Goal: Transaction & Acquisition: Book appointment/travel/reservation

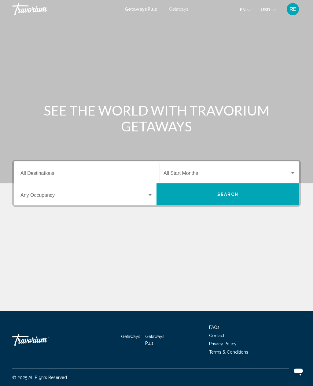
click at [43, 176] on input "Destination All Destinations" at bounding box center [86, 175] width 132 height 6
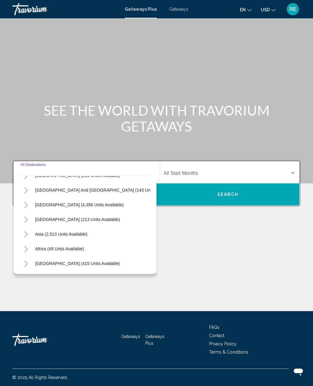
scroll to position [99, 0]
click at [73, 246] on span "Africa (49 units available)" at bounding box center [59, 248] width 49 height 5
type input "**********"
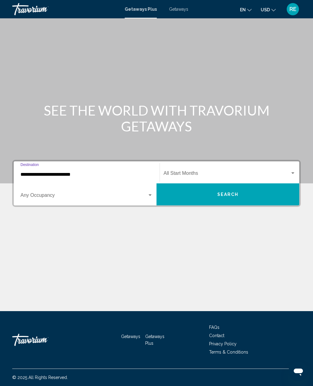
click at [241, 183] on button "Search" at bounding box center [227, 194] width 143 height 22
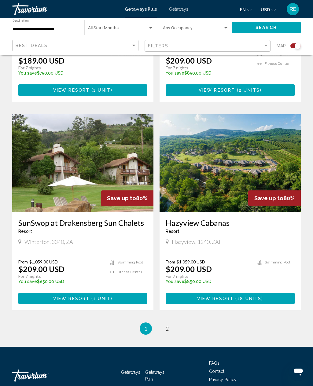
scroll to position [1218, 0]
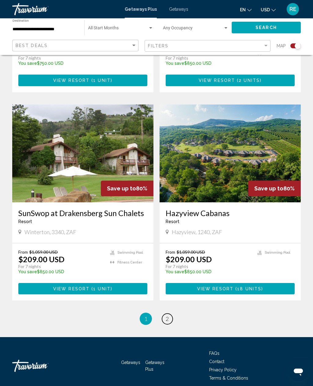
click at [172, 314] on link "page 2" at bounding box center [167, 319] width 11 height 11
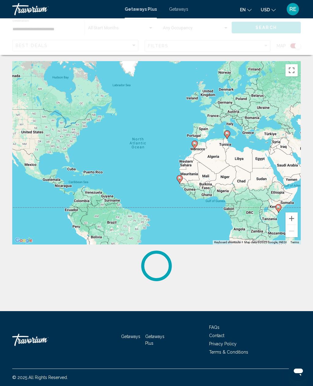
click at [248, 285] on div "**********" at bounding box center [156, 216] width 313 height 311
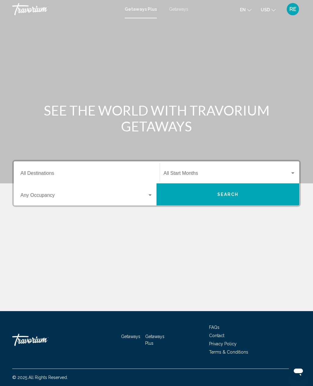
click at [33, 175] on input "Destination All Destinations" at bounding box center [86, 175] width 132 height 6
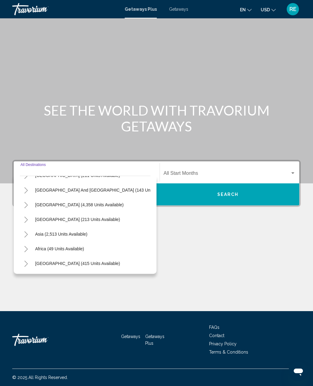
scroll to position [99, 0]
click at [69, 242] on button "Africa (49 units available)" at bounding box center [59, 249] width 55 height 14
type input "**********"
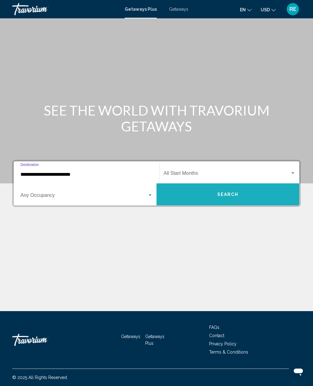
click at [248, 183] on button "Search" at bounding box center [227, 194] width 143 height 22
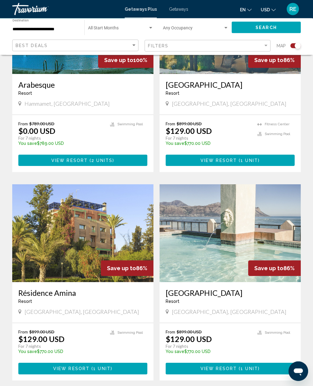
scroll to position [296, 0]
click at [269, 228] on img "Main content" at bounding box center [230, 233] width 141 height 98
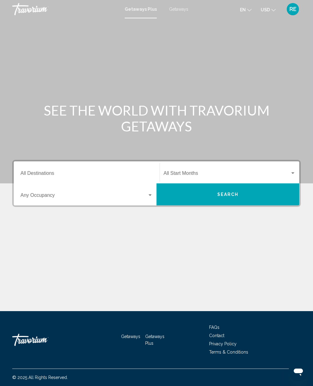
click at [39, 199] on span "Search widget" at bounding box center [83, 197] width 127 height 6
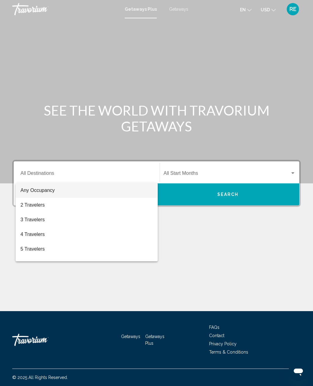
scroll to position [20, 0]
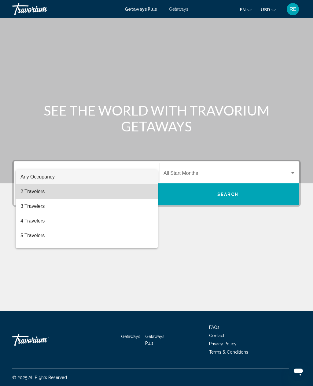
click at [39, 194] on span "2 Travelers" at bounding box center [86, 191] width 132 height 15
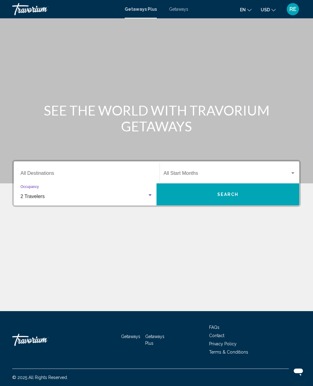
click at [50, 172] on input "Destination All Destinations" at bounding box center [86, 175] width 132 height 6
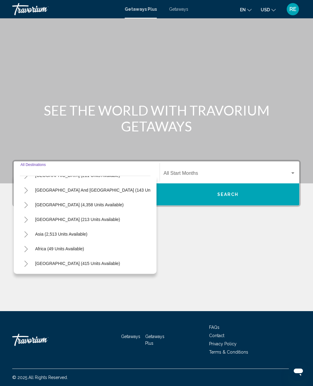
scroll to position [99, 0]
click at [68, 242] on button "Africa (49 units available)" at bounding box center [59, 249] width 55 height 14
type input "**********"
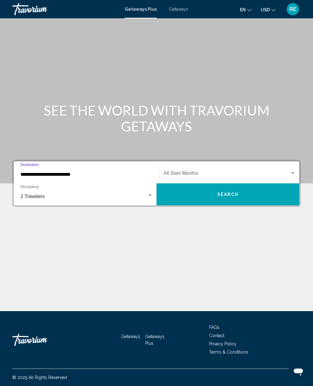
click at [228, 183] on button "Search" at bounding box center [227, 194] width 143 height 22
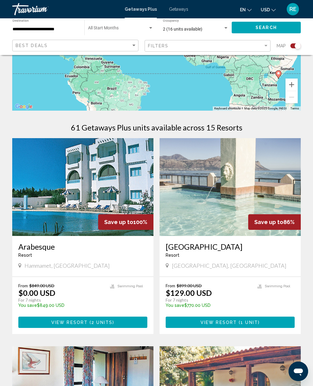
scroll to position [140, 0]
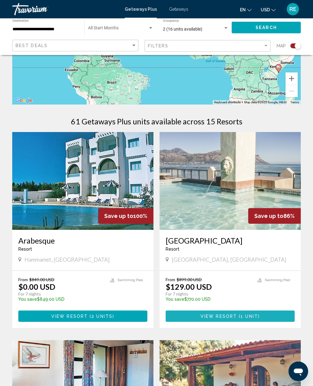
click at [245, 314] on span "1 unit" at bounding box center [249, 316] width 17 height 5
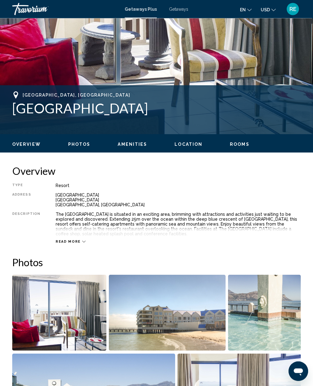
scroll to position [175, 0]
click at [75, 243] on span "Read more" at bounding box center [68, 242] width 25 height 4
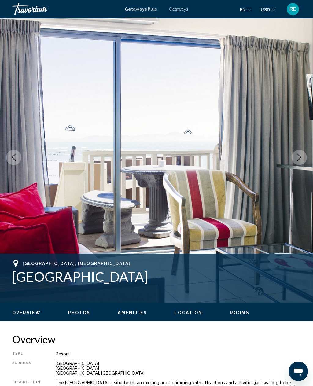
scroll to position [0, 0]
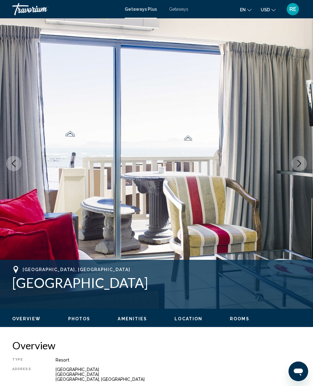
click at [297, 168] on button "Next image" at bounding box center [299, 163] width 15 height 15
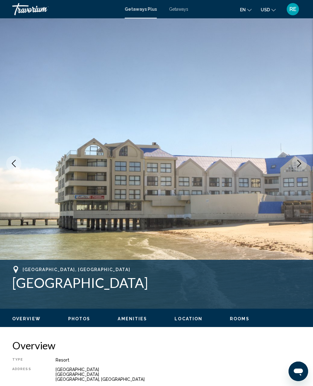
click at [298, 162] on icon "Next image" at bounding box center [299, 163] width 7 height 7
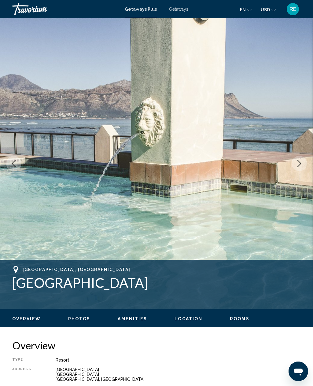
click at [298, 165] on icon "Next image" at bounding box center [299, 163] width 7 height 7
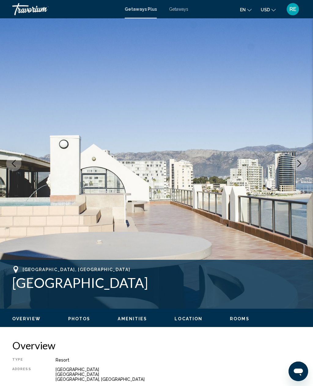
click at [296, 167] on button "Next image" at bounding box center [299, 163] width 15 height 15
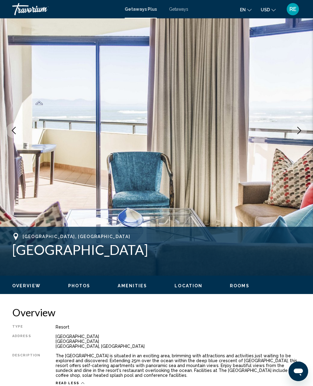
scroll to position [62, 0]
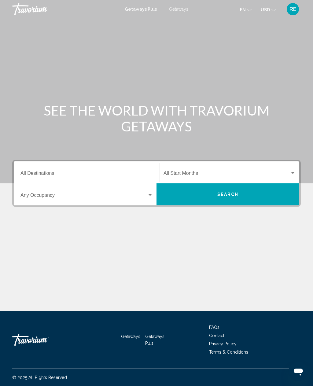
click at [150, 199] on div "Search widget" at bounding box center [86, 197] width 132 height 6
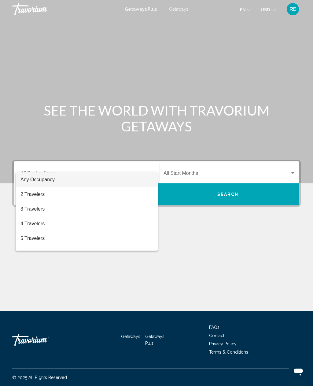
scroll to position [20, 0]
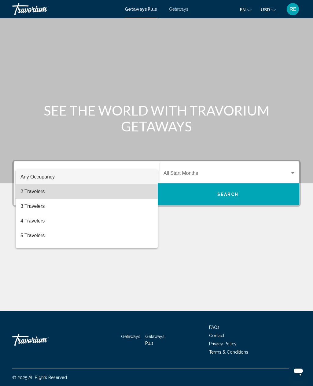
click at [39, 195] on span "2 Travelers" at bounding box center [86, 191] width 132 height 15
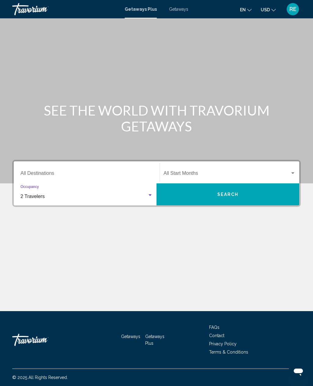
click at [48, 172] on input "Destination All Destinations" at bounding box center [86, 175] width 132 height 6
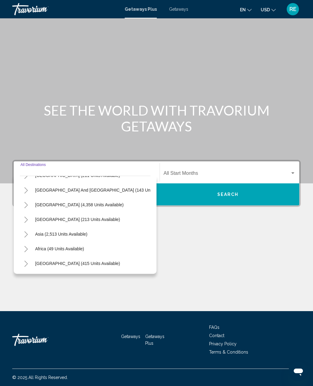
scroll to position [99, 0]
click at [69, 242] on button "Africa (49 units available)" at bounding box center [59, 249] width 55 height 14
type input "**********"
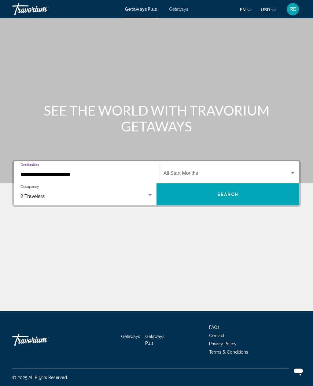
click at [235, 183] on button "Search" at bounding box center [227, 194] width 143 height 22
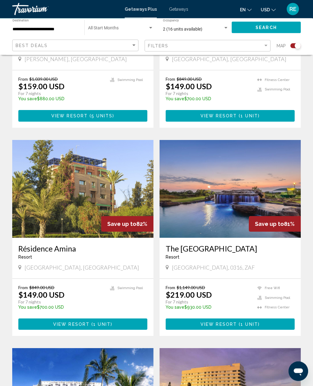
scroll to position [549, 0]
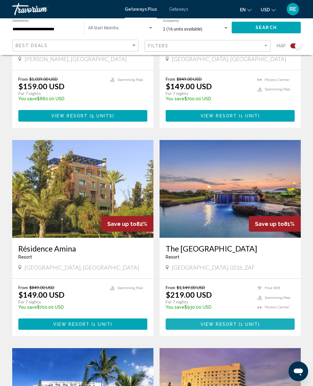
click at [255, 322] on span "1 unit" at bounding box center [249, 324] width 17 height 5
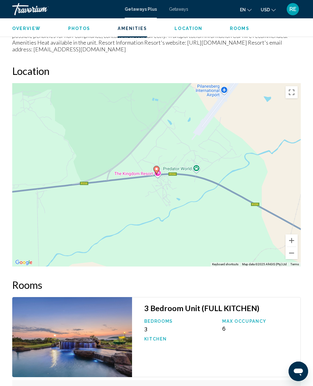
scroll to position [859, 0]
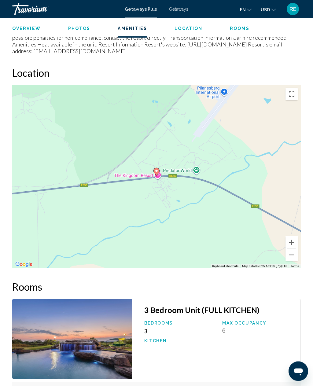
click at [201, 157] on div "To activate drag with keyboard, press Alt + Enter. Once in keyboard drag state,…" at bounding box center [156, 176] width 289 height 183
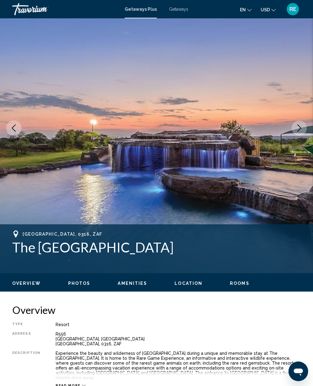
scroll to position [0, 0]
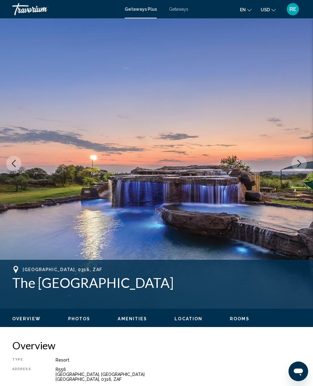
click at [297, 165] on icon "Next image" at bounding box center [299, 163] width 7 height 7
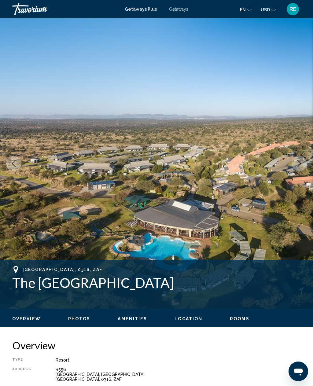
click at [300, 165] on icon "Next image" at bounding box center [299, 163] width 4 height 7
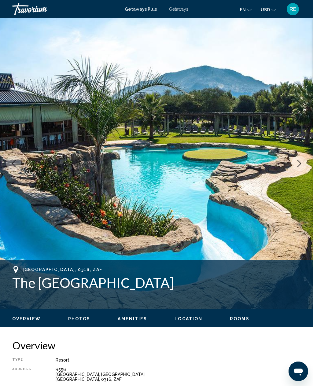
click at [298, 165] on icon "Next image" at bounding box center [299, 163] width 7 height 7
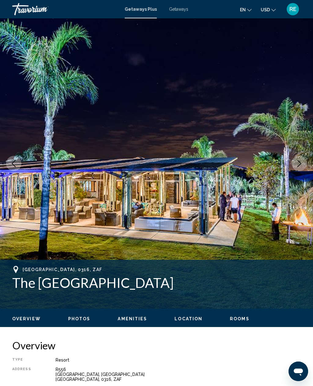
click at [300, 166] on icon "Next image" at bounding box center [299, 163] width 7 height 7
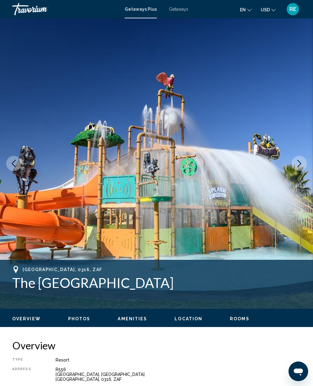
click at [300, 166] on icon "Next image" at bounding box center [299, 163] width 7 height 7
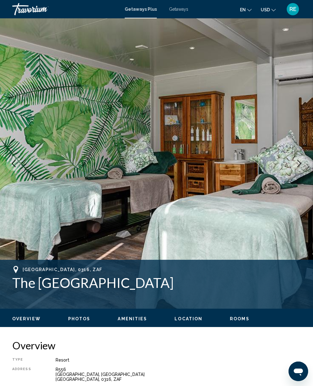
click at [301, 165] on icon "Next image" at bounding box center [299, 163] width 7 height 7
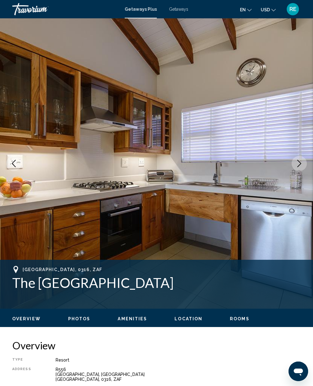
click at [300, 166] on icon "Next image" at bounding box center [299, 163] width 7 height 7
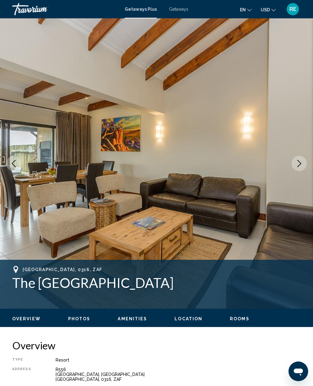
click at [300, 164] on icon "Next image" at bounding box center [299, 163] width 7 height 7
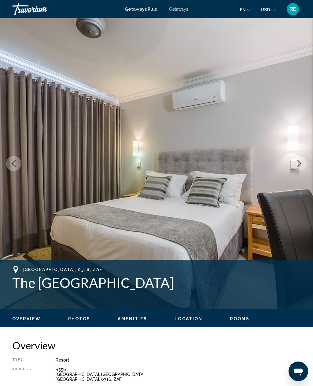
click at [297, 169] on button "Next image" at bounding box center [299, 163] width 15 height 15
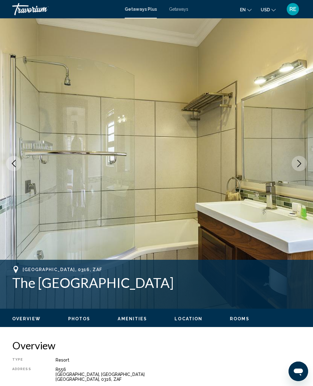
click at [300, 167] on button "Next image" at bounding box center [299, 163] width 15 height 15
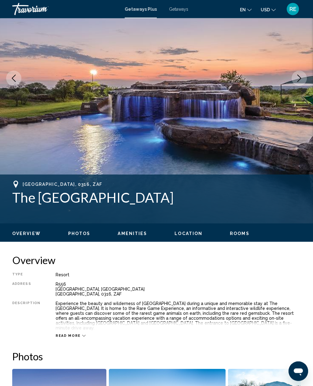
scroll to position [85, 0]
click at [86, 333] on div "Read more" at bounding box center [178, 329] width 245 height 17
click at [86, 332] on div "Read more" at bounding box center [178, 329] width 245 height 17
click at [84, 328] on div "Read more" at bounding box center [178, 329] width 245 height 17
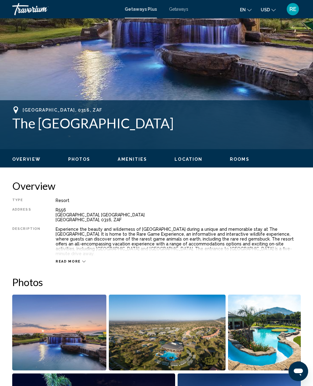
scroll to position [160, 0]
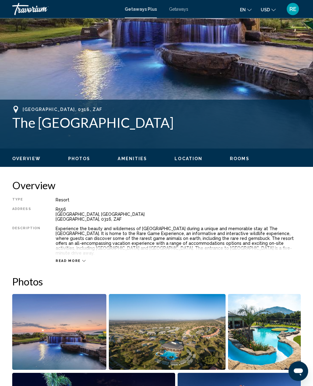
click at [53, 252] on div "Type Resort All-Inclusive No All-Inclusive Address R556 South Village, Pilanesb…" at bounding box center [156, 231] width 289 height 66
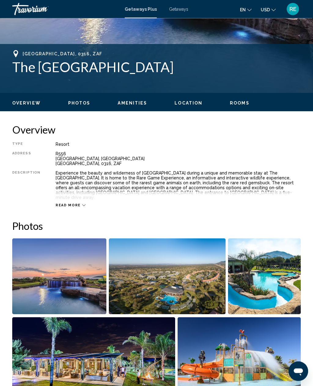
click at [82, 204] on icon "Main content" at bounding box center [83, 205] width 3 height 3
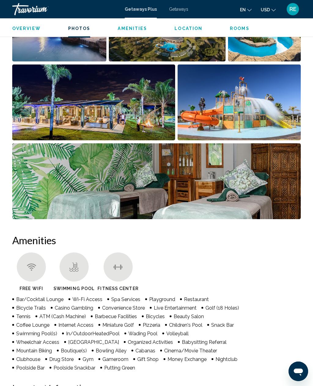
scroll to position [468, 0]
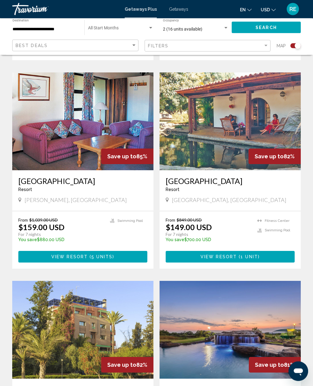
scroll to position [408, 0]
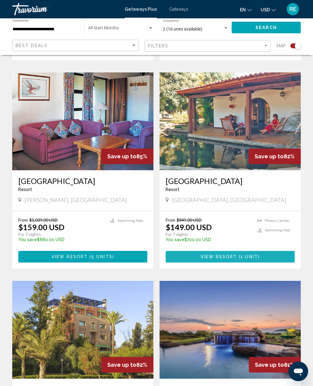
click at [252, 255] on span "1 unit" at bounding box center [249, 257] width 17 height 5
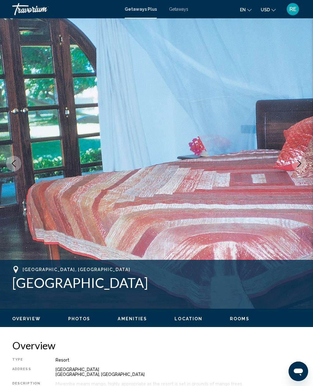
click at [297, 167] on icon "Next image" at bounding box center [299, 163] width 7 height 7
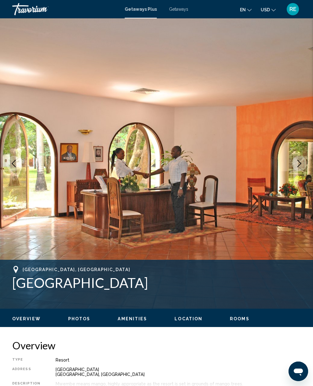
click at [302, 164] on icon "Next image" at bounding box center [299, 163] width 7 height 7
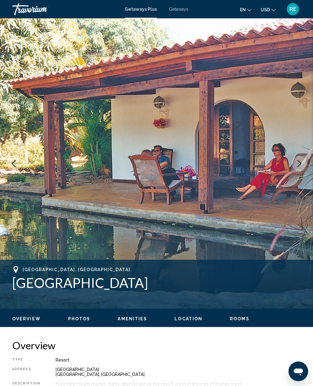
click at [296, 167] on icon "Next image" at bounding box center [299, 163] width 7 height 7
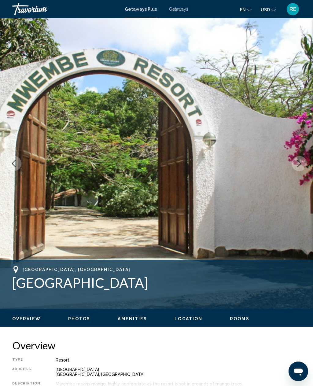
click at [300, 164] on icon "Next image" at bounding box center [299, 163] width 7 height 7
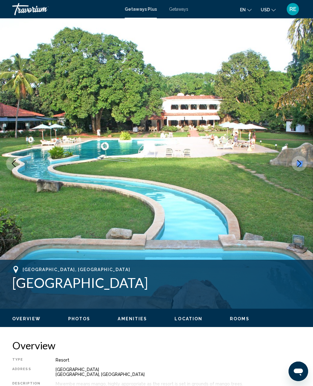
click at [296, 167] on icon "Next image" at bounding box center [299, 163] width 7 height 7
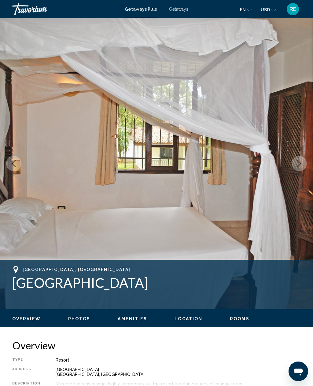
click at [298, 166] on icon "Next image" at bounding box center [299, 163] width 4 height 7
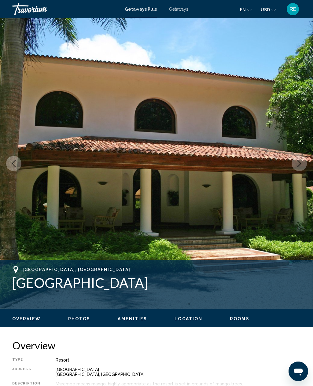
click at [298, 165] on icon "Next image" at bounding box center [299, 163] width 7 height 7
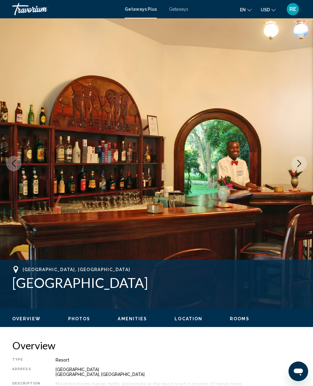
click at [300, 168] on button "Next image" at bounding box center [299, 163] width 15 height 15
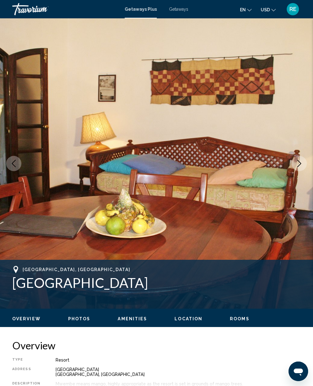
click at [296, 166] on icon "Next image" at bounding box center [299, 163] width 7 height 7
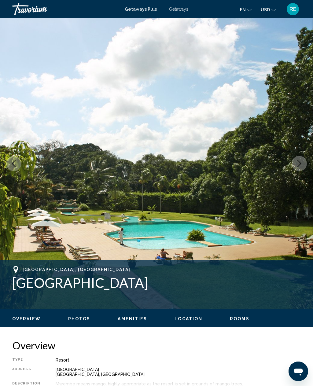
click at [300, 164] on icon "Next image" at bounding box center [299, 163] width 7 height 7
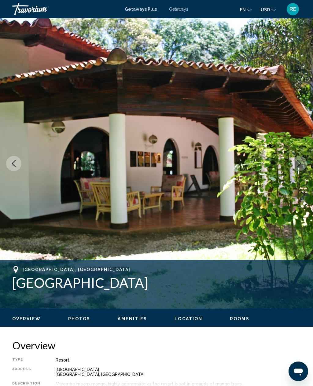
click at [299, 164] on icon "Next image" at bounding box center [299, 163] width 7 height 7
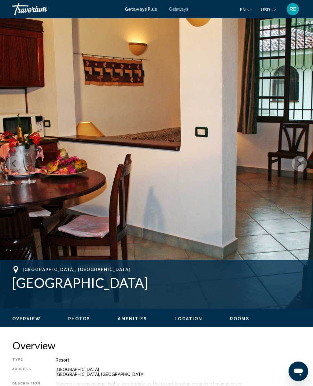
click at [296, 164] on icon "Next image" at bounding box center [299, 163] width 7 height 7
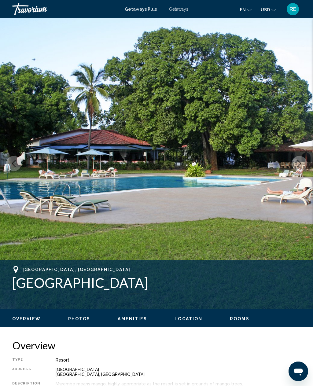
click at [297, 165] on icon "Next image" at bounding box center [299, 163] width 7 height 7
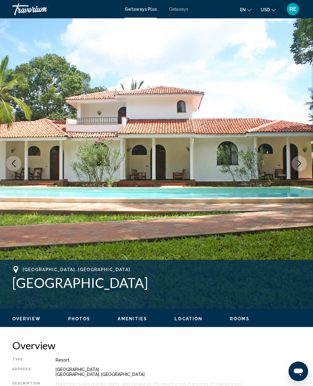
click at [298, 164] on icon "Next image" at bounding box center [299, 163] width 7 height 7
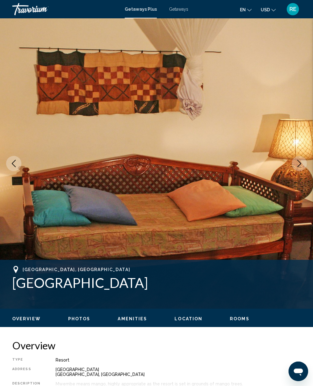
click at [297, 165] on icon "Next image" at bounding box center [299, 163] width 7 height 7
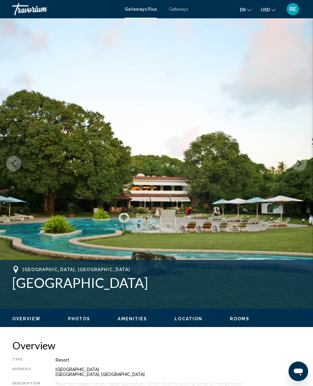
click at [302, 164] on icon "Next image" at bounding box center [299, 163] width 7 height 7
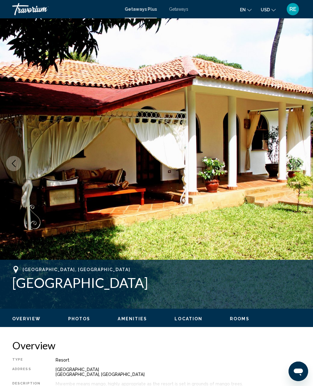
click at [300, 164] on icon "Next image" at bounding box center [299, 163] width 4 height 7
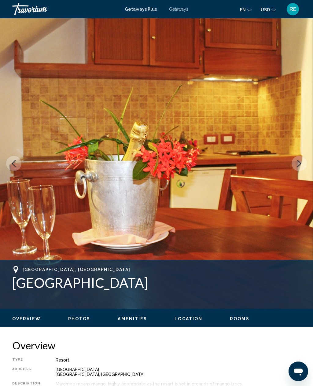
click at [297, 165] on icon "Next image" at bounding box center [299, 163] width 7 height 7
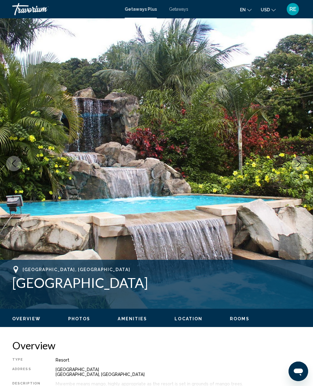
click at [297, 166] on icon "Next image" at bounding box center [299, 163] width 7 height 7
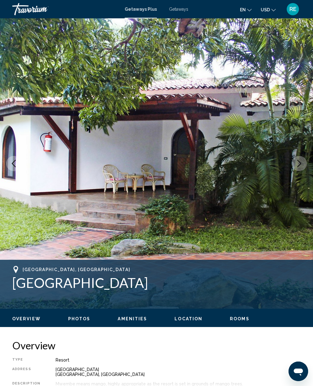
click at [299, 164] on icon "Next image" at bounding box center [299, 163] width 7 height 7
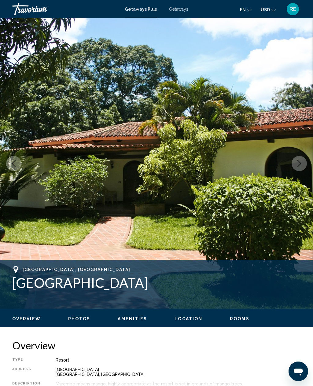
click at [297, 166] on icon "Next image" at bounding box center [299, 163] width 7 height 7
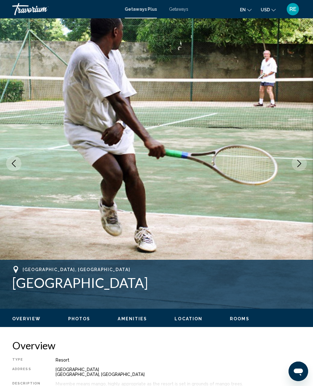
click at [298, 166] on icon "Next image" at bounding box center [299, 163] width 4 height 7
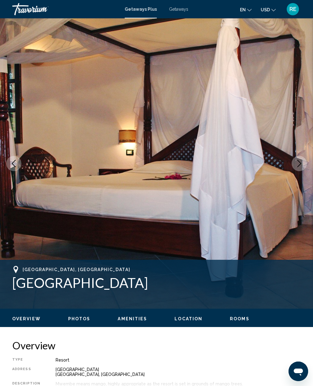
click at [298, 164] on icon "Next image" at bounding box center [299, 163] width 7 height 7
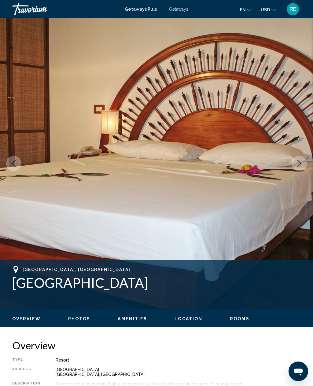
click at [298, 167] on icon "Next image" at bounding box center [299, 163] width 7 height 7
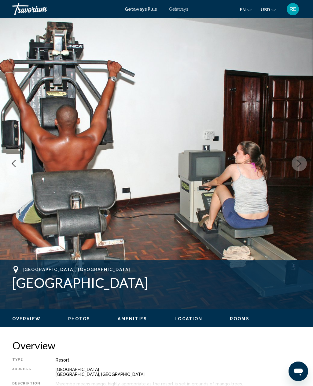
click at [299, 165] on icon "Next image" at bounding box center [299, 163] width 4 height 7
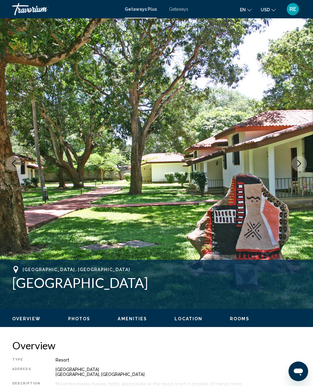
click at [298, 167] on button "Next image" at bounding box center [299, 163] width 15 height 15
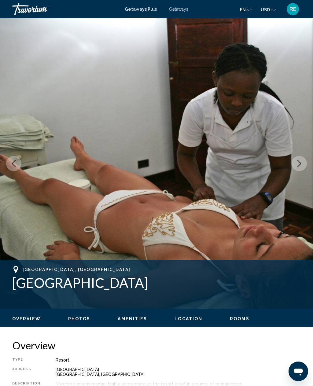
click at [301, 165] on icon "Next image" at bounding box center [299, 163] width 7 height 7
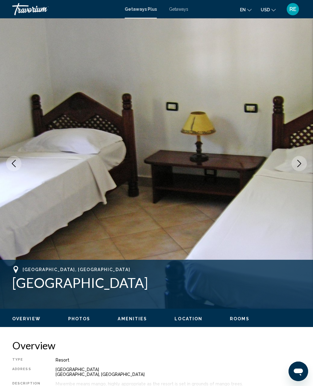
click at [299, 167] on icon "Next image" at bounding box center [299, 163] width 7 height 7
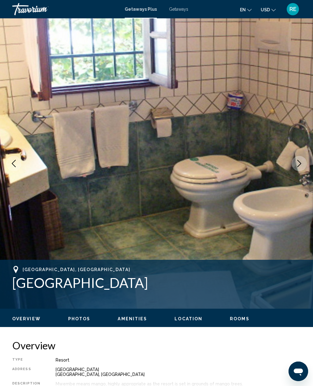
click at [297, 167] on button "Next image" at bounding box center [299, 163] width 15 height 15
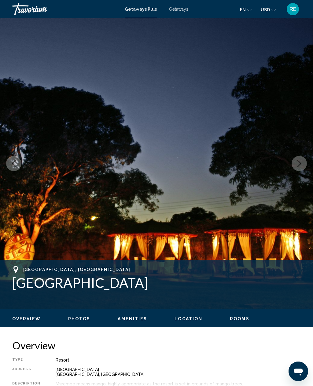
click at [300, 167] on button "Next image" at bounding box center [299, 163] width 15 height 15
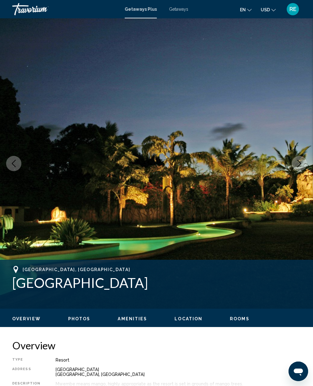
click at [299, 166] on icon "Next image" at bounding box center [299, 163] width 7 height 7
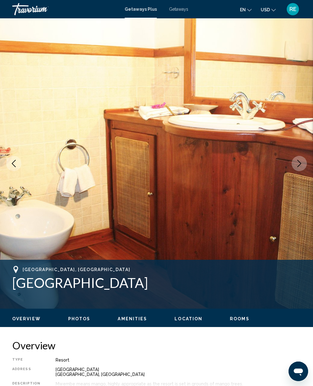
click at [300, 168] on button "Next image" at bounding box center [299, 163] width 15 height 15
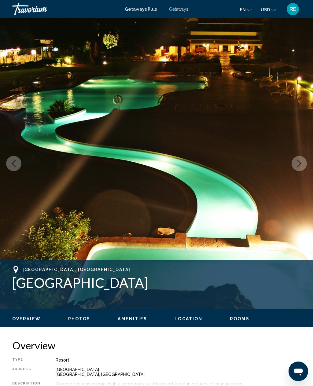
click at [298, 168] on button "Next image" at bounding box center [299, 163] width 15 height 15
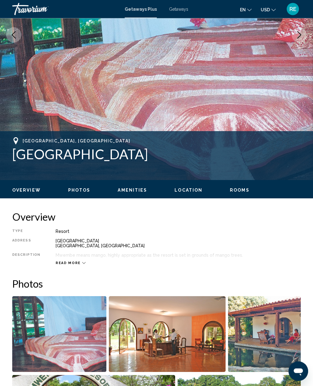
scroll to position [130, 0]
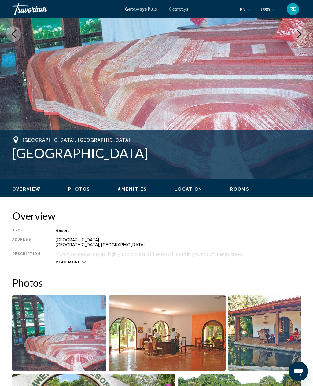
click at [82, 264] on div "Read more" at bounding box center [71, 262] width 30 height 4
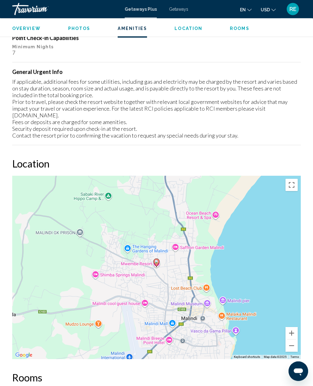
scroll to position [829, 0]
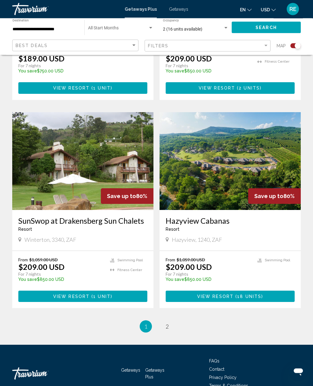
scroll to position [1218, 0]
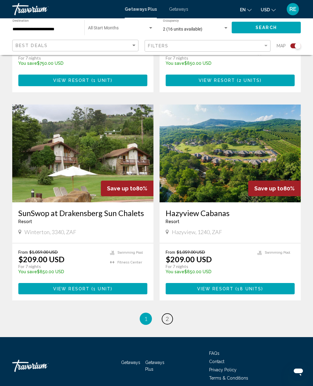
click at [172, 314] on link "page 2" at bounding box center [167, 319] width 11 height 11
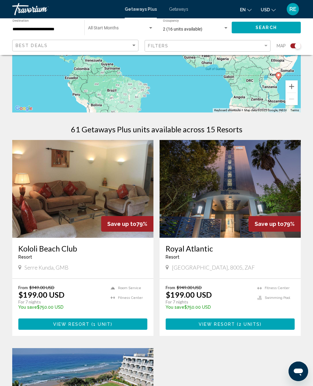
scroll to position [132, 0]
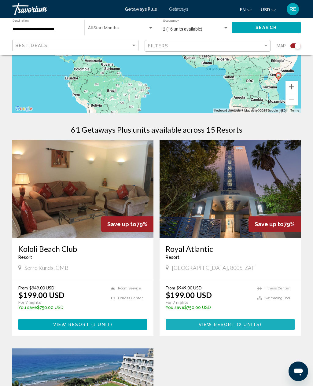
click at [245, 322] on span "2 units" at bounding box center [249, 324] width 21 height 5
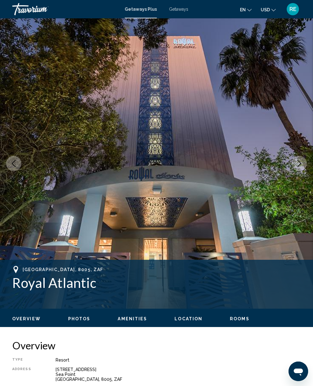
click at [299, 166] on icon "Next image" at bounding box center [299, 163] width 7 height 7
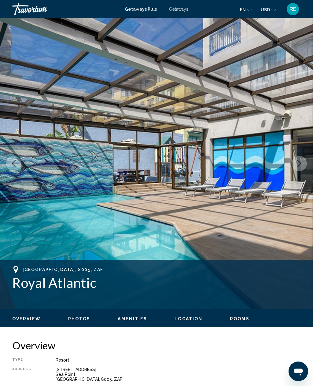
click at [299, 167] on button "Next image" at bounding box center [299, 163] width 15 height 15
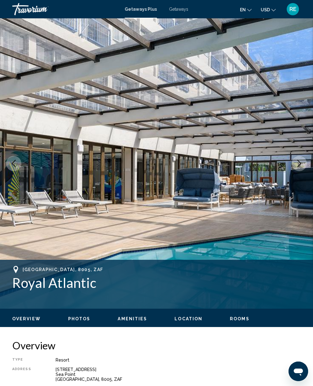
click at [300, 164] on icon "Next image" at bounding box center [299, 163] width 7 height 7
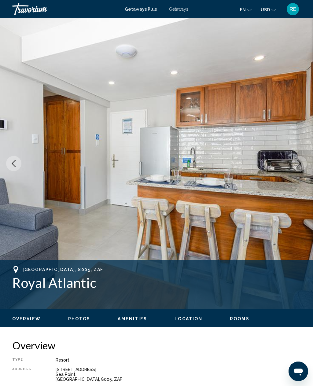
click at [298, 167] on button "Next image" at bounding box center [299, 163] width 15 height 15
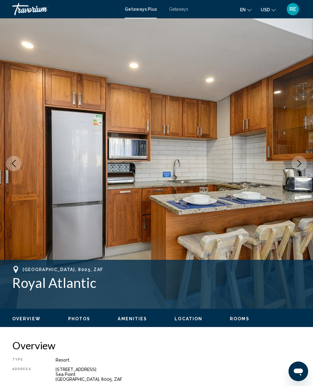
click at [299, 165] on icon "Next image" at bounding box center [299, 163] width 7 height 7
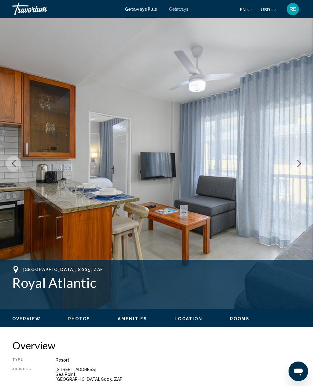
click at [298, 167] on icon "Next image" at bounding box center [299, 163] width 4 height 7
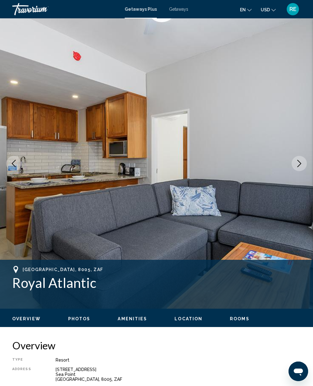
click at [300, 166] on icon "Next image" at bounding box center [299, 163] width 7 height 7
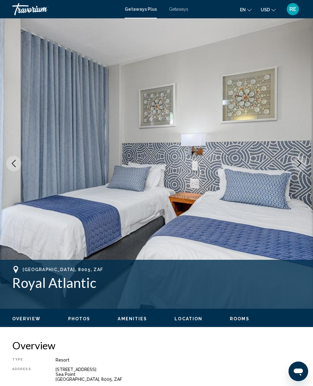
click at [299, 167] on icon "Next image" at bounding box center [299, 163] width 7 height 7
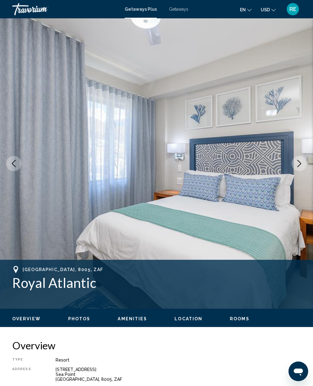
click at [299, 167] on icon "Next image" at bounding box center [299, 163] width 7 height 7
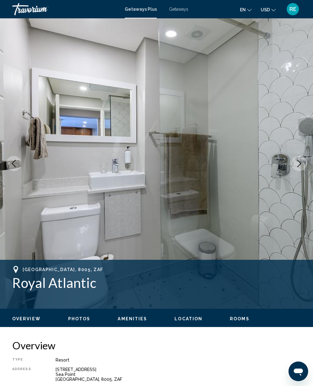
click at [299, 169] on button "Next image" at bounding box center [299, 163] width 15 height 15
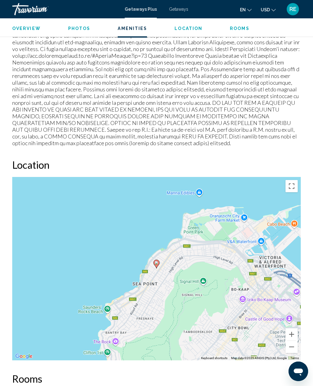
scroll to position [855, 0]
click at [186, 31] on span "Location" at bounding box center [189, 28] width 28 height 5
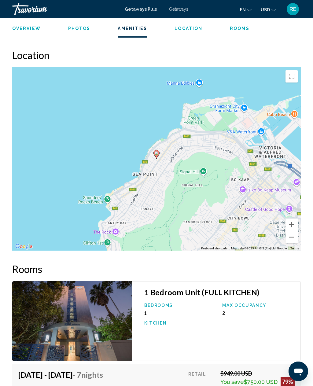
scroll to position [969, 0]
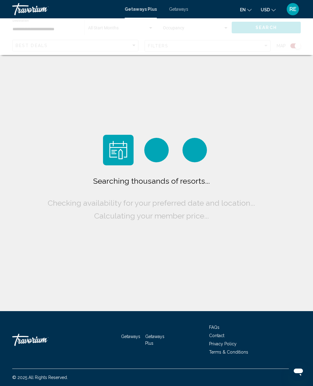
scroll to position [20, 0]
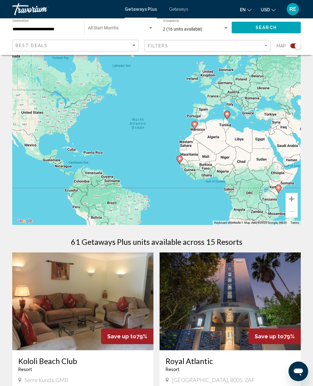
click at [181, 129] on div "To activate drag with keyboard, press Alt + Enter. Once in keyboard drag state,…" at bounding box center [156, 133] width 289 height 183
click at [192, 127] on gmp-advanced-marker "Main content" at bounding box center [195, 125] width 6 height 9
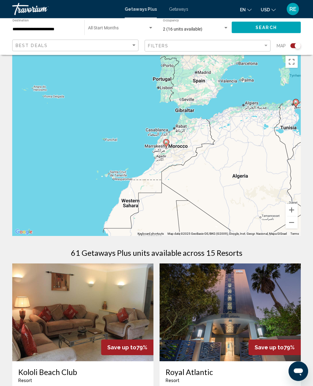
scroll to position [0, 0]
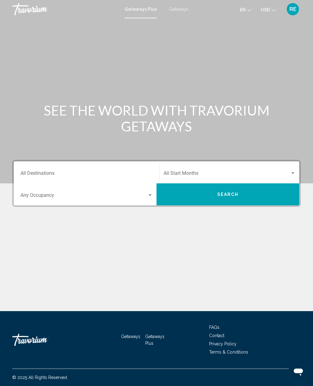
click at [28, 173] on input "Destination All Destinations" at bounding box center [86, 175] width 132 height 6
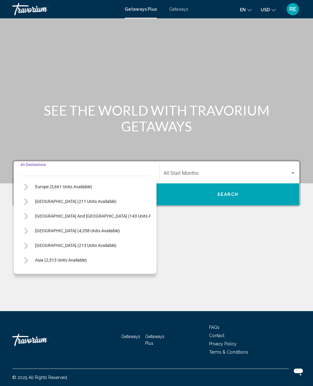
scroll to position [75, 0]
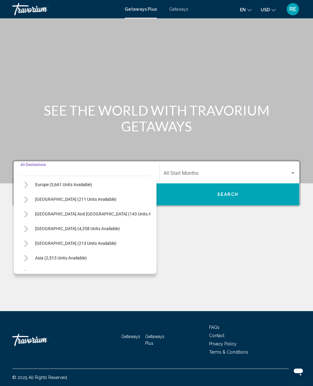
click at [79, 222] on button "[GEOGRAPHIC_DATA] (4,358 units available)" at bounding box center [77, 229] width 91 height 14
type input "**********"
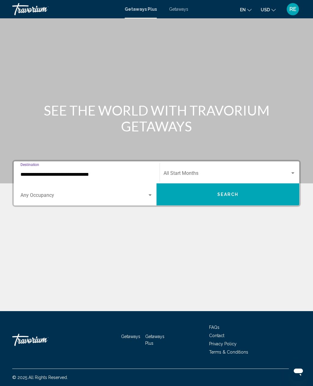
click at [152, 194] on div "Search widget" at bounding box center [86, 197] width 132 height 6
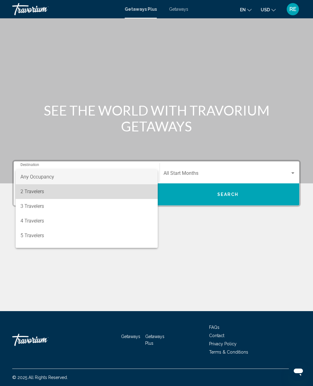
click at [45, 195] on span "2 Travelers" at bounding box center [86, 191] width 132 height 15
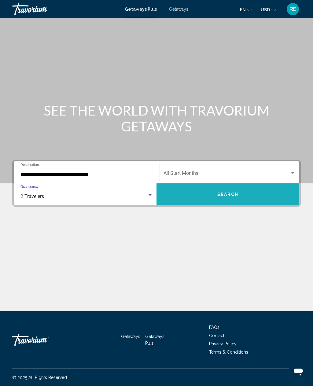
click at [242, 183] on button "Search" at bounding box center [227, 194] width 143 height 22
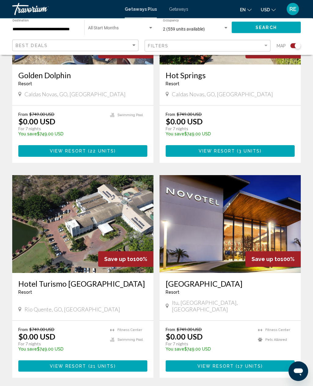
scroll to position [1168, 0]
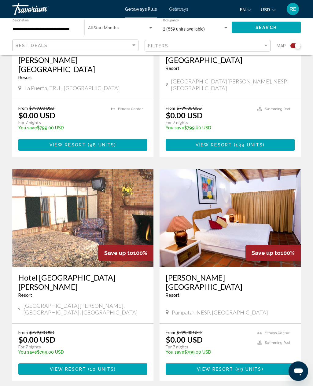
scroll to position [1183, 0]
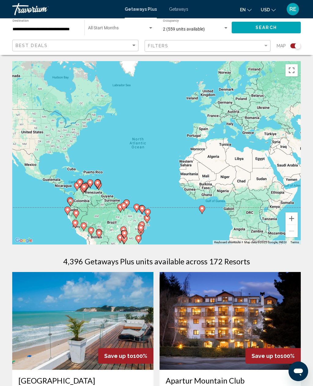
click at [179, 10] on span "Getaways" at bounding box center [178, 9] width 19 height 5
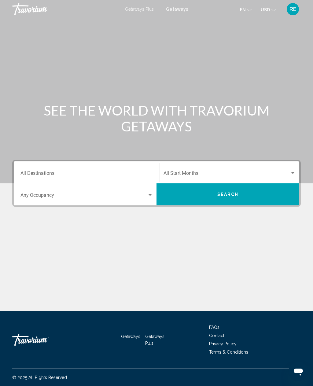
click at [26, 176] on input "Destination All Destinations" at bounding box center [86, 175] width 132 height 6
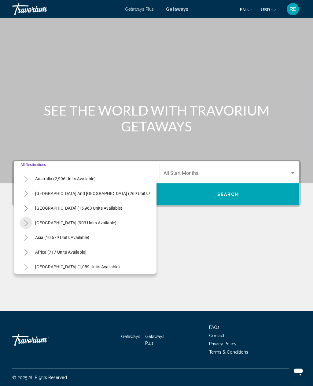
scroll to position [96, 0]
click at [49, 259] on button "Middle East (1,089 units available)" at bounding box center [77, 266] width 91 height 14
type input "**********"
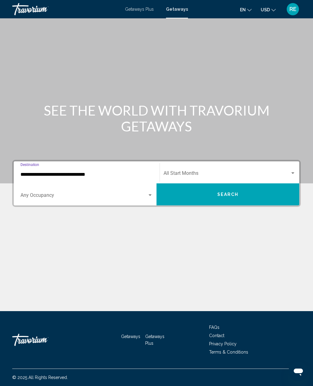
click at [30, 185] on div "Occupancy Any Occupancy" at bounding box center [86, 194] width 132 height 19
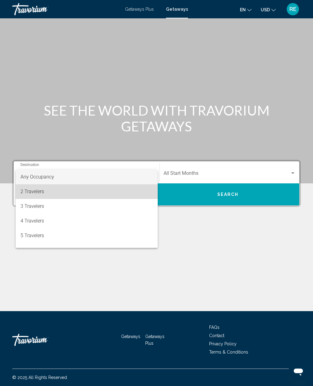
click at [33, 195] on span "2 Travelers" at bounding box center [86, 191] width 132 height 15
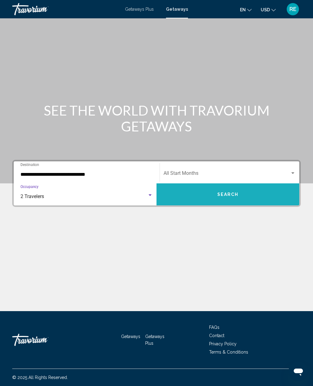
click at [241, 183] on button "Search" at bounding box center [227, 194] width 143 height 22
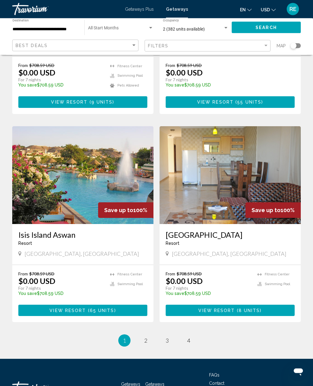
scroll to position [1019, 0]
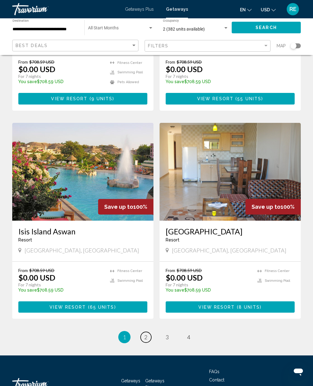
click at [142, 332] on link "page 2" at bounding box center [146, 337] width 11 height 11
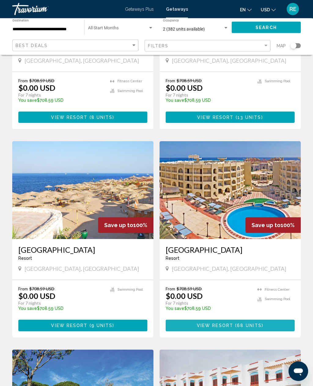
scroll to position [149, 0]
click at [258, 320] on button "View Resort ( 68 units )" at bounding box center [230, 325] width 129 height 11
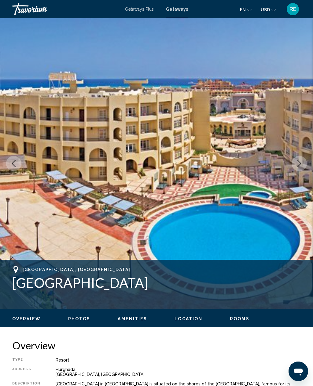
click at [304, 164] on button "Next image" at bounding box center [299, 163] width 15 height 15
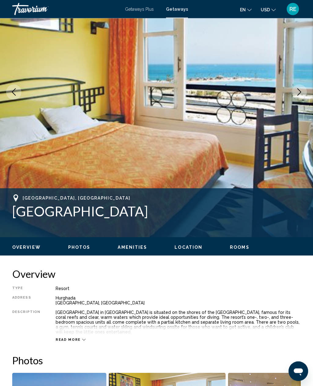
scroll to position [72, 0]
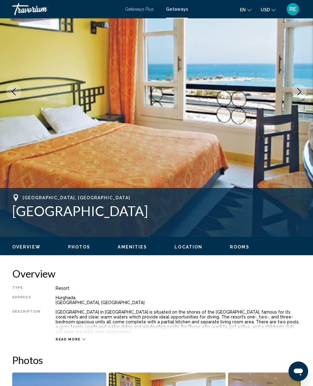
click at [71, 337] on span "Read more" at bounding box center [68, 339] width 25 height 4
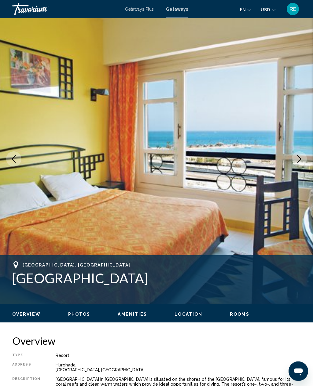
scroll to position [0, 0]
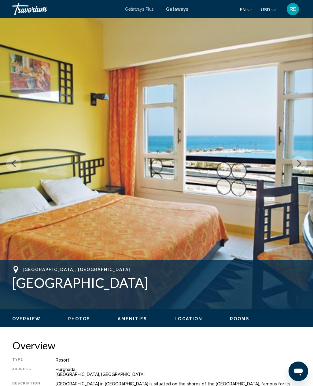
click at [131, 10] on span "Getaways Plus" at bounding box center [139, 9] width 29 height 5
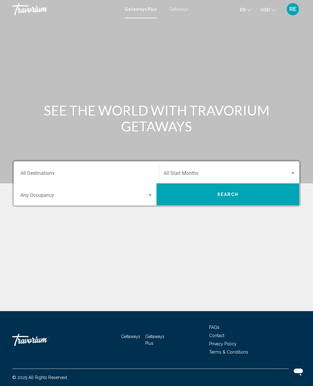
click at [134, 15] on mat-toolbar "Getaways Plus Getaways en English Español Français Italiano Português русский U…" at bounding box center [156, 9] width 313 height 18
click at [24, 177] on input "Destination All Destinations" at bounding box center [86, 175] width 132 height 6
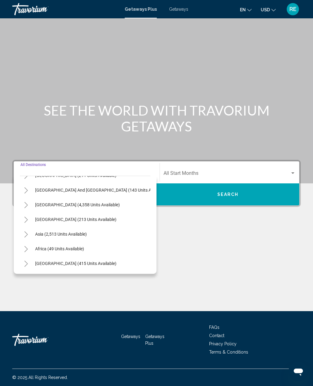
scroll to position [99, 0]
click at [42, 227] on button "Asia (2,513 units available)" at bounding box center [61, 234] width 58 height 14
type input "**********"
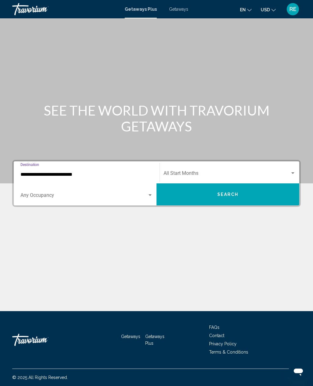
click at [25, 194] on span "Search widget" at bounding box center [83, 197] width 127 height 6
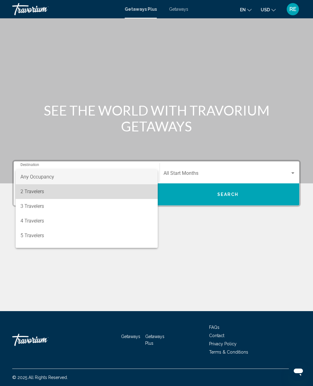
click at [28, 196] on span "2 Travelers" at bounding box center [86, 191] width 132 height 15
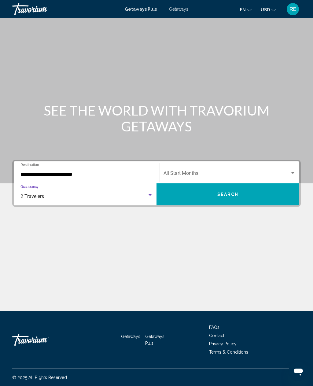
click at [256, 183] on button "Search" at bounding box center [227, 194] width 143 height 22
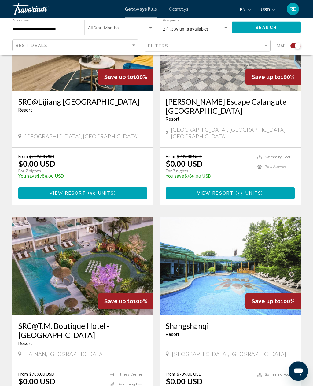
scroll to position [1139, 0]
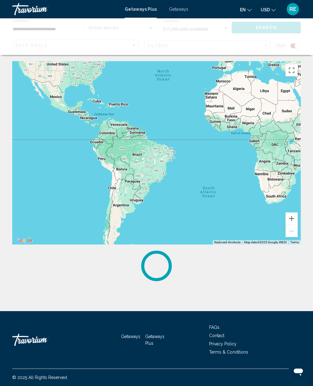
scroll to position [2, 0]
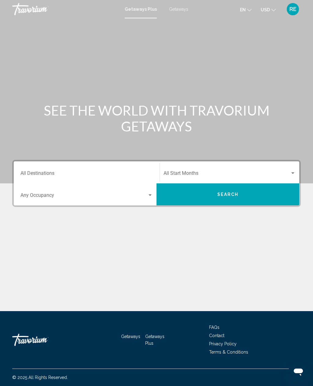
click at [182, 369] on div "Getaways Getaways Plus FAQs Contact Privacy Policy Terms & Conditions" at bounding box center [156, 339] width 289 height 57
